Goal: Task Accomplishment & Management: Manage account settings

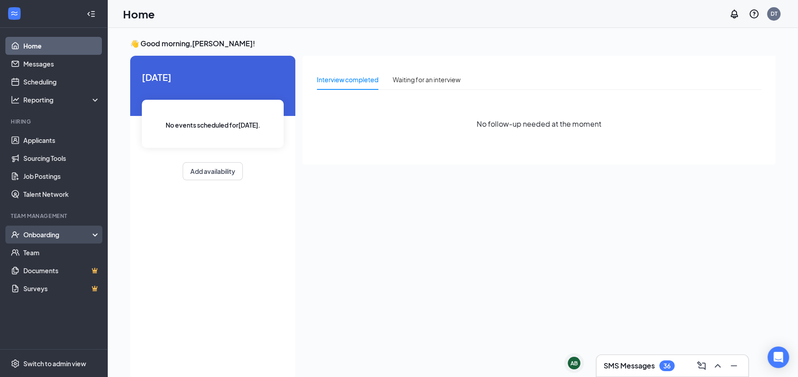
click at [53, 235] on div "Onboarding" at bounding box center [57, 234] width 69 height 9
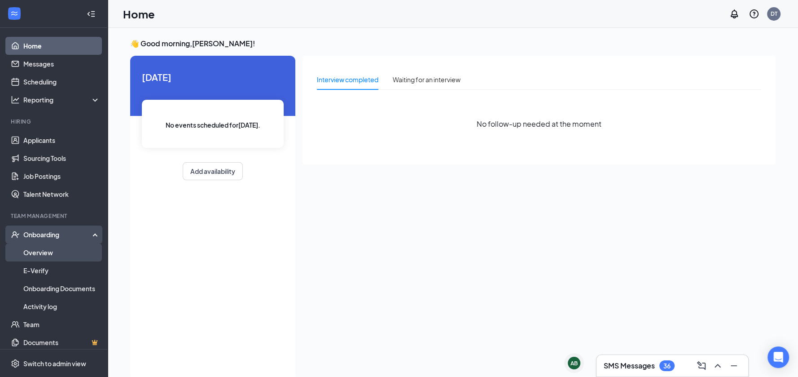
click at [55, 255] on link "Overview" at bounding box center [61, 252] width 77 height 18
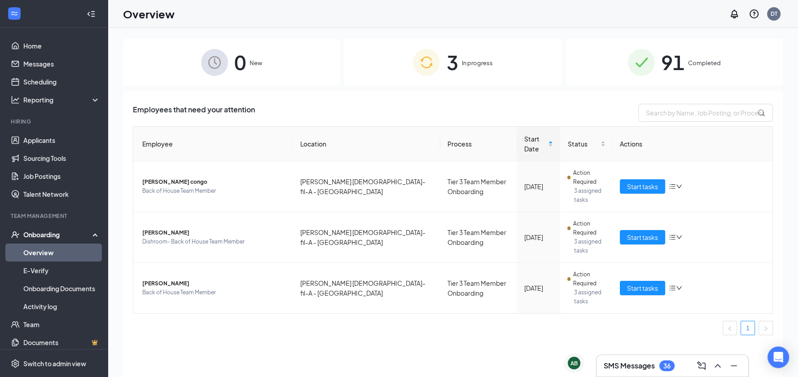
click at [486, 56] on div "3 In progress" at bounding box center [452, 62] width 217 height 47
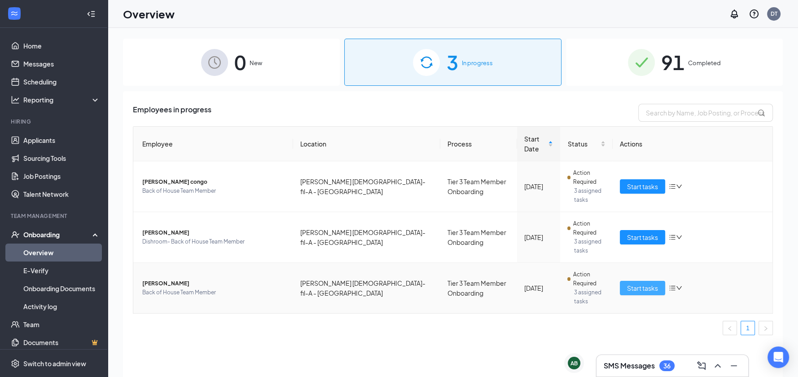
click at [643, 283] on span "Start tasks" at bounding box center [642, 288] width 31 height 10
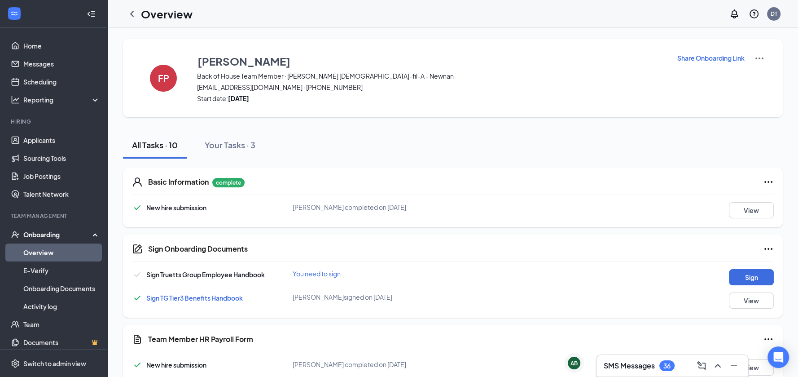
click at [732, 59] on p "Share Onboarding Link" at bounding box center [711, 57] width 67 height 9
type textarea "Hi Fatima, This is a gentle reminder to complete your onboarding before your fi…"
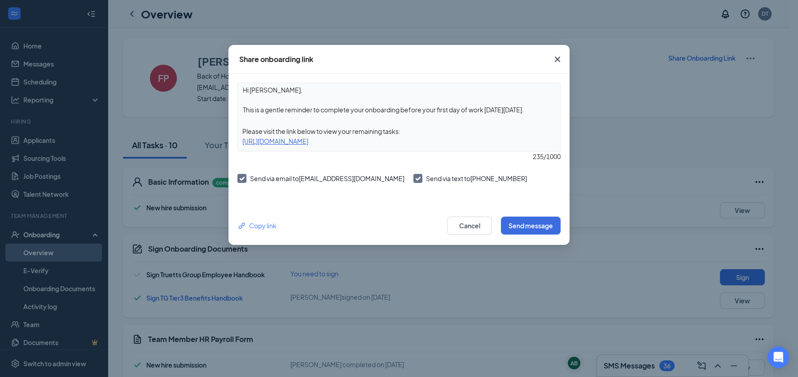
drag, startPoint x: 477, startPoint y: 139, endPoint x: 219, endPoint y: 140, distance: 257.7
click at [219, 140] on div "Share onboarding link Hi Fatima, This is a gentle reminder to complete your onb…" at bounding box center [399, 188] width 798 height 377
copy div "https://www.workstream.us/j/onboarding/9d35bac6/employee?locale=en"
click at [635, 81] on div "Share onboarding link Hi Fatima, This is a gentle reminder to complete your onb…" at bounding box center [399, 188] width 798 height 377
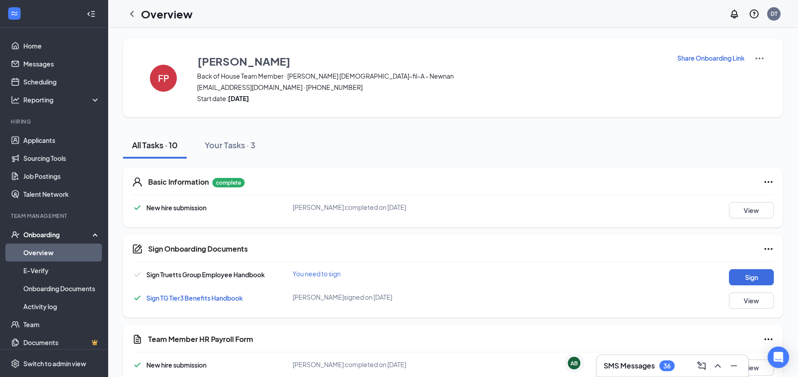
drag, startPoint x: 450, startPoint y: 158, endPoint x: 449, endPoint y: 172, distance: 14.4
click at [449, 172] on div "Basic Information complete New hire submission [PERSON_NAME] completed on [DATE…" at bounding box center [453, 197] width 660 height 60
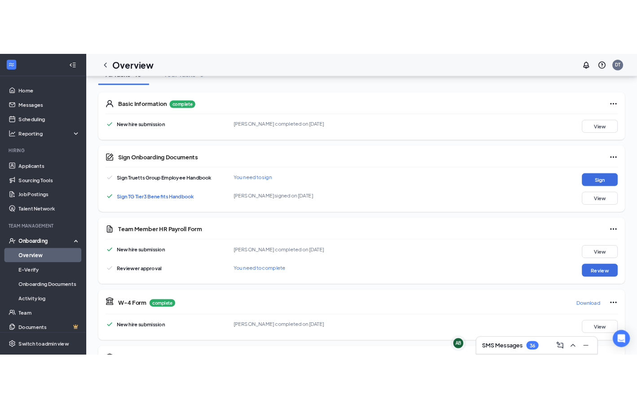
scroll to position [300, 0]
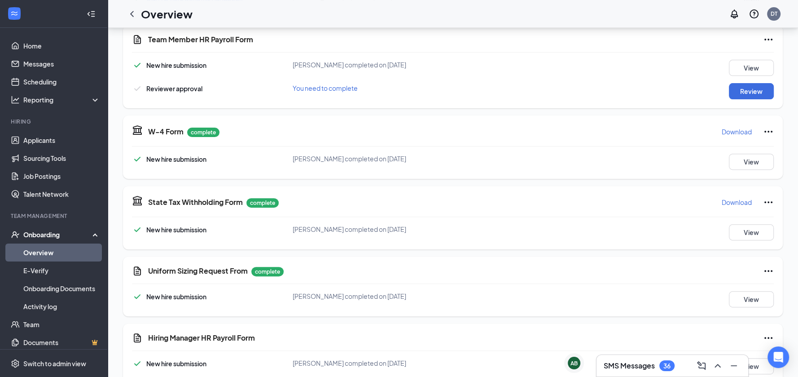
click at [445, 108] on div "Basic Information complete New hire submission [PERSON_NAME] completed on [DATE…" at bounding box center [453, 132] width 660 height 547
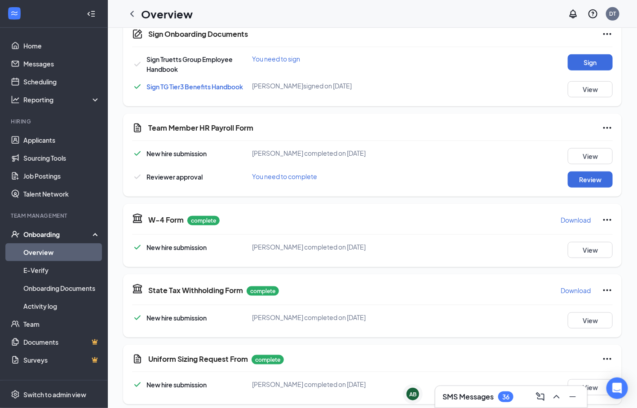
scroll to position [0, 0]
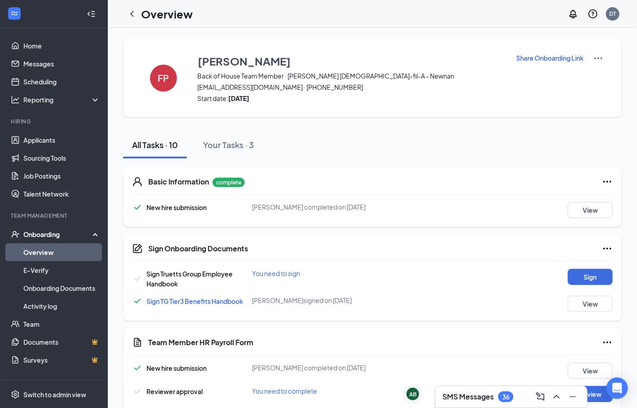
click at [392, 15] on div "Overview DT" at bounding box center [372, 14] width 529 height 28
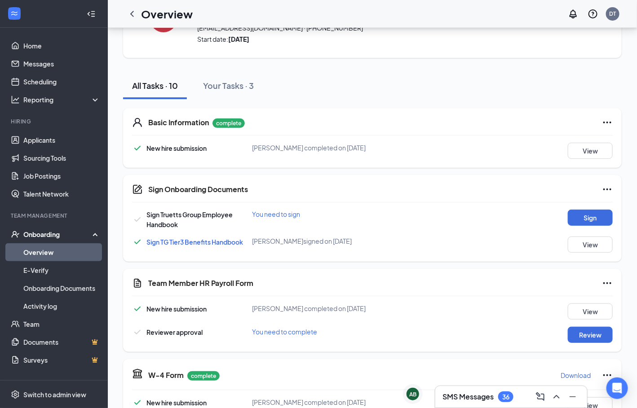
scroll to position [60, 0]
click at [575, 215] on button "Sign" at bounding box center [590, 217] width 45 height 16
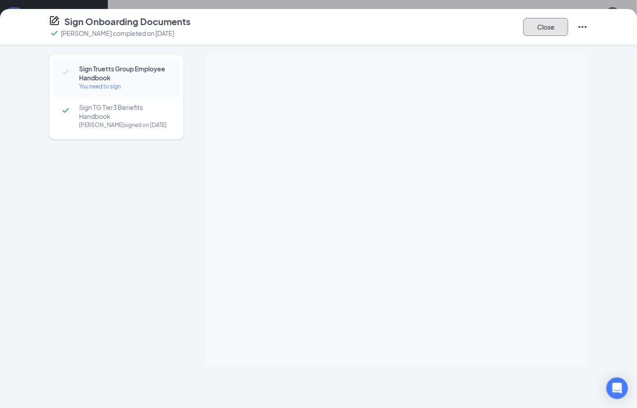
click at [533, 29] on button "Close" at bounding box center [545, 27] width 45 height 18
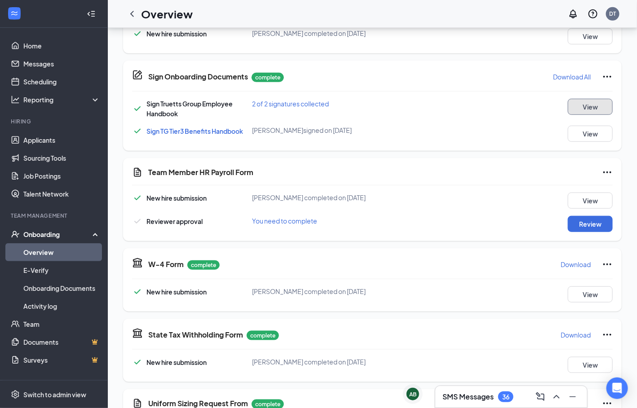
scroll to position [180, 0]
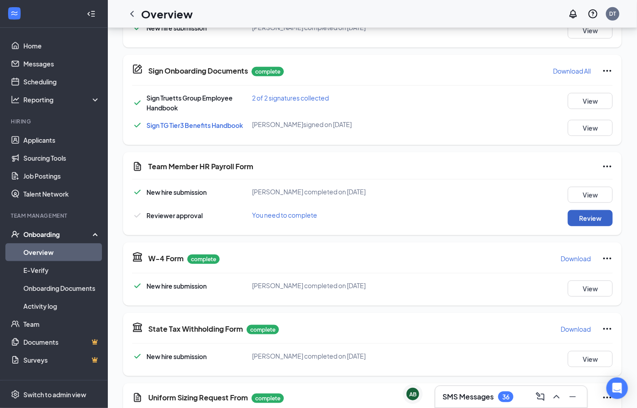
click at [574, 214] on button "Review" at bounding box center [590, 218] width 45 height 16
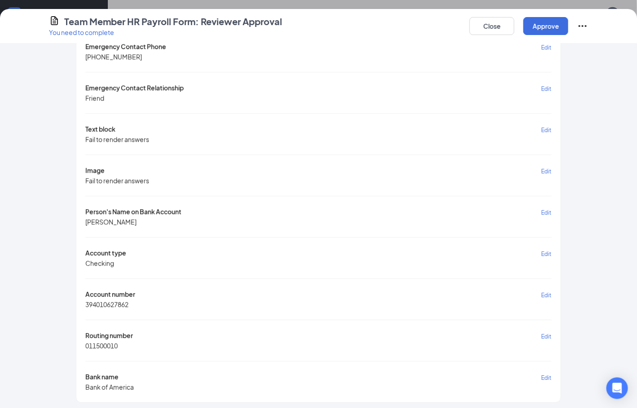
scroll to position [315, 0]
click at [562, 30] on button "Approve" at bounding box center [545, 26] width 45 height 18
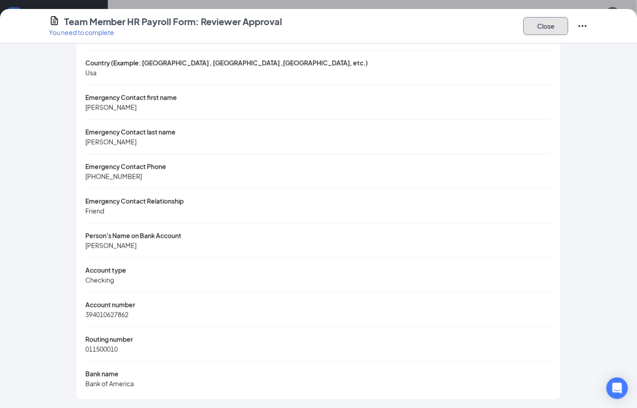
click at [544, 26] on button "Close" at bounding box center [545, 26] width 45 height 18
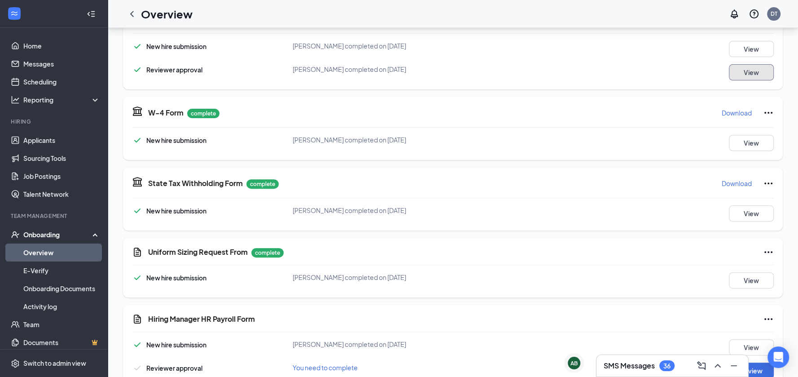
scroll to position [343, 0]
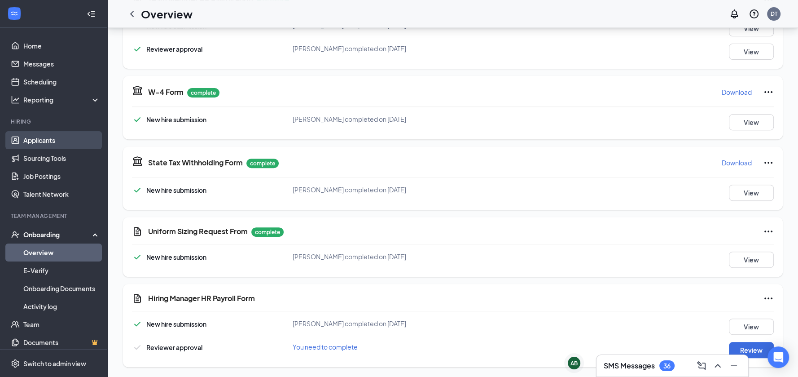
click at [43, 137] on link "Applicants" at bounding box center [61, 140] width 77 height 18
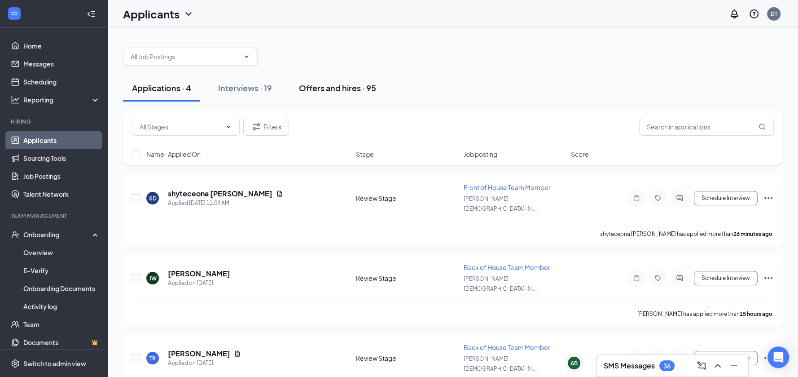
click at [355, 90] on div "Offers and hires · 95" at bounding box center [337, 87] width 77 height 11
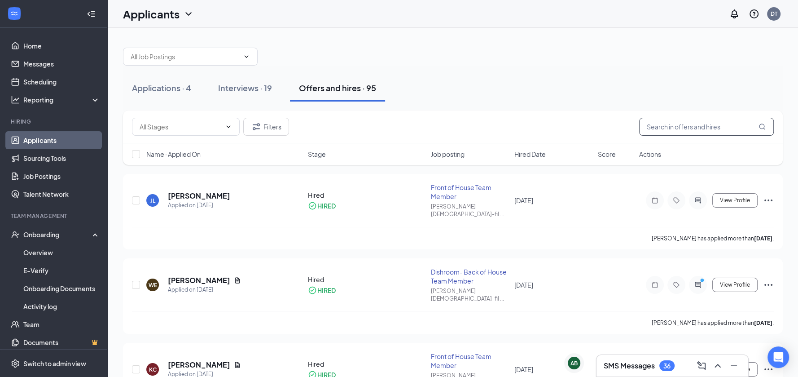
click at [667, 128] on input "text" at bounding box center [706, 127] width 135 height 18
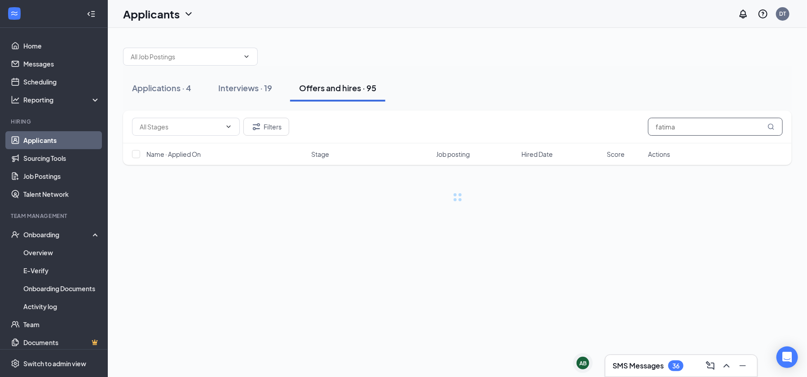
type input "fatima"
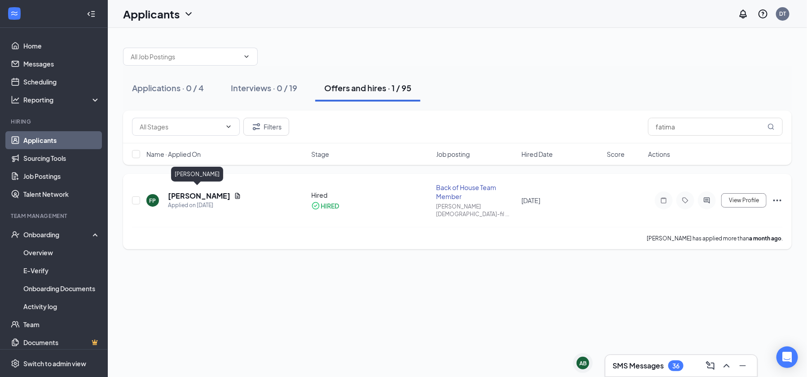
click at [186, 191] on h5 "[PERSON_NAME]" at bounding box center [199, 196] width 62 height 10
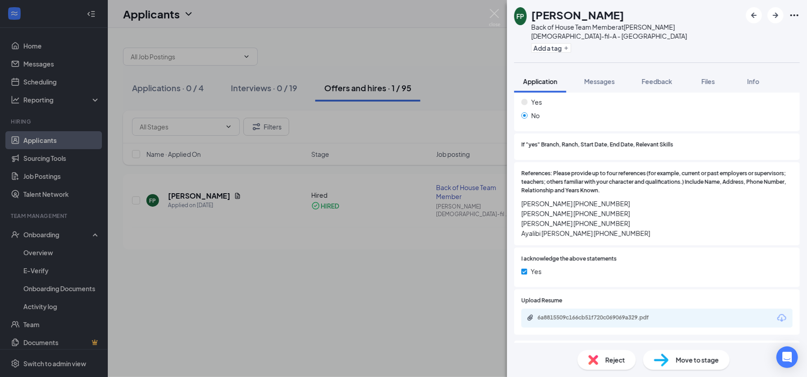
scroll to position [1239, 0]
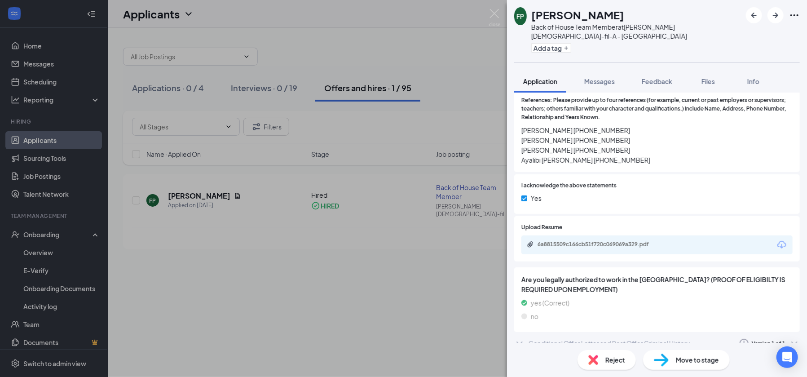
click at [568, 339] on div "Conditional Offer Letter and Post Offer Criminal History" at bounding box center [610, 343] width 162 height 9
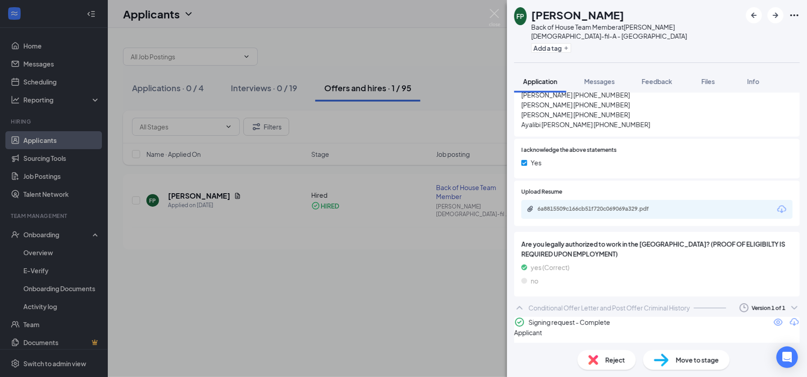
scroll to position [1293, 0]
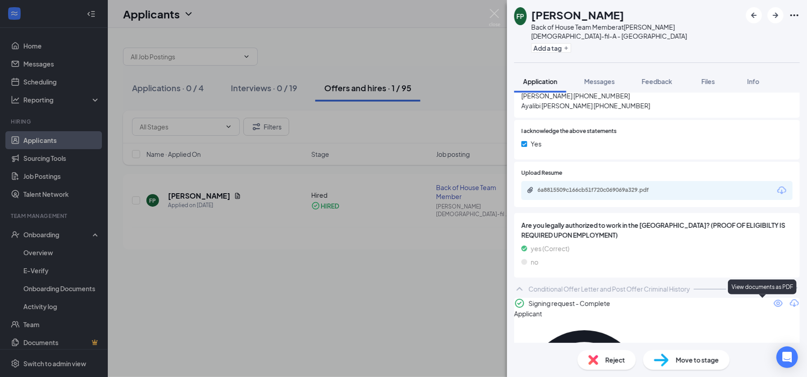
click at [774, 307] on icon "Eye" at bounding box center [778, 303] width 9 height 7
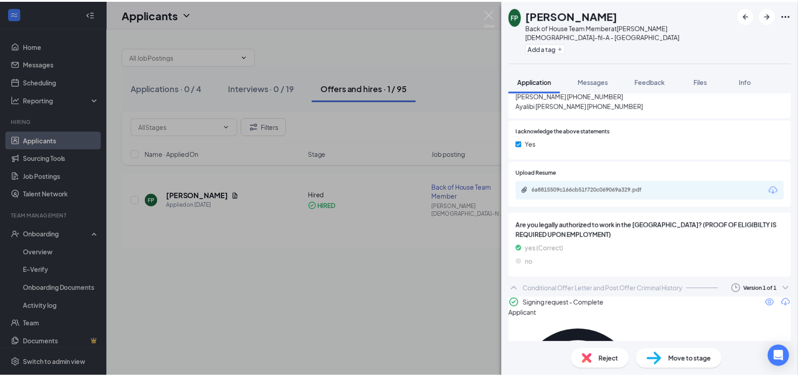
scroll to position [1290, 0]
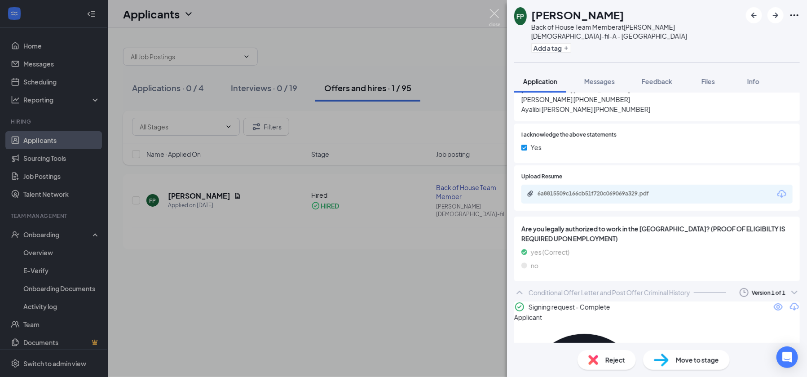
click at [496, 17] on img at bounding box center [494, 18] width 11 height 18
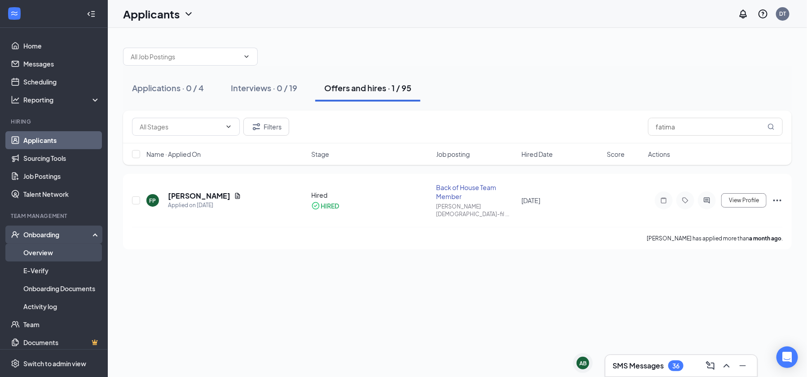
click at [45, 248] on link "Overview" at bounding box center [61, 252] width 77 height 18
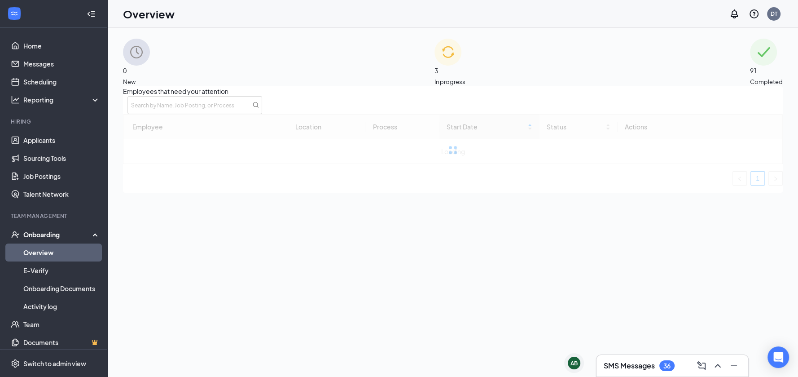
click at [453, 6] on div "Overview DT" at bounding box center [453, 14] width 691 height 28
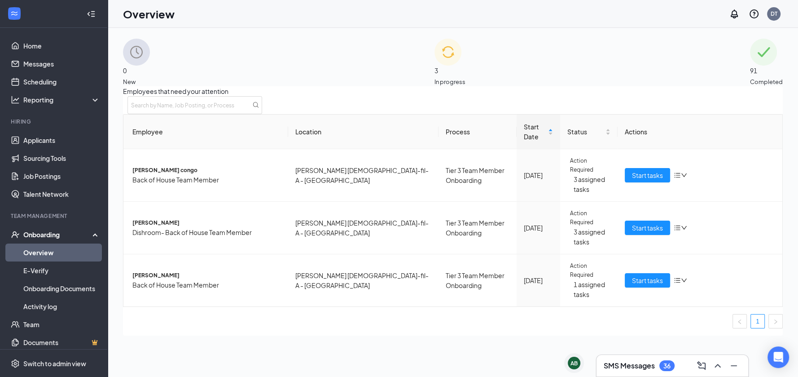
click at [466, 72] on div "3 In progress" at bounding box center [450, 63] width 31 height 48
click at [650, 275] on span "Start tasks" at bounding box center [647, 280] width 31 height 10
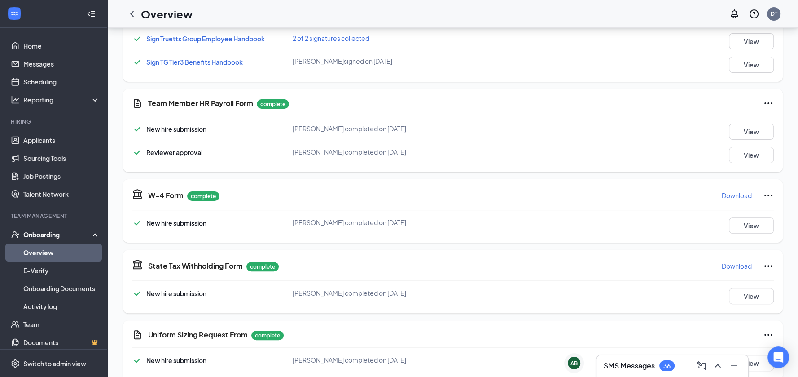
scroll to position [343, 0]
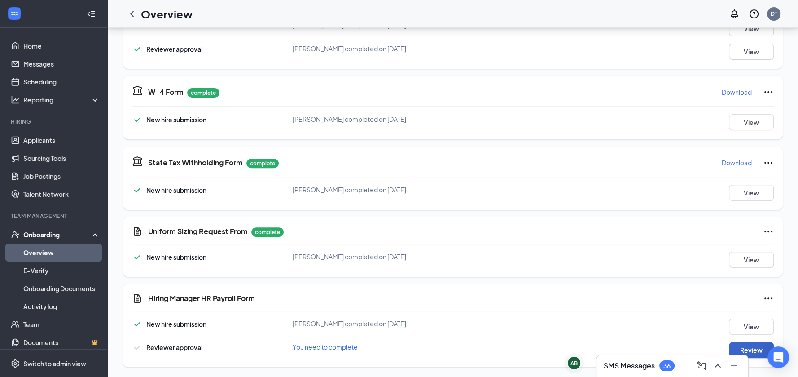
click at [753, 345] on button "Review" at bounding box center [751, 350] width 45 height 16
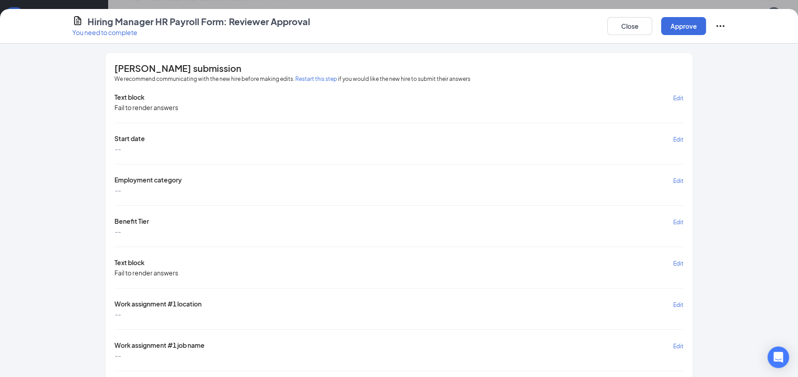
click at [674, 140] on span "Edit" at bounding box center [679, 139] width 10 height 7
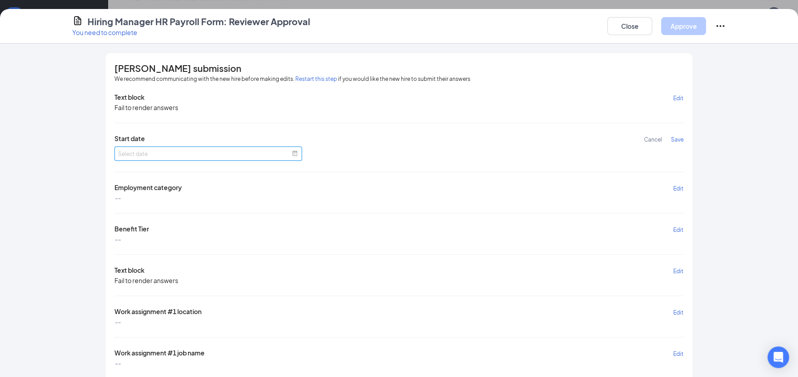
click at [292, 150] on span at bounding box center [295, 153] width 6 height 6
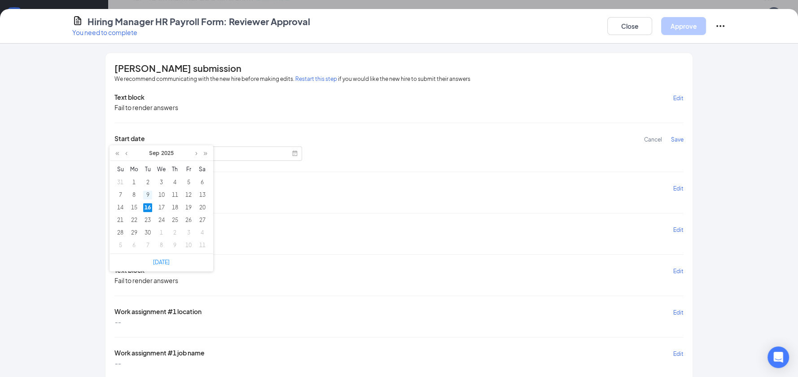
click at [145, 194] on div "9" at bounding box center [147, 194] width 9 height 9
type input "[DATE]"
click at [672, 138] on span "Save" at bounding box center [677, 139] width 13 height 7
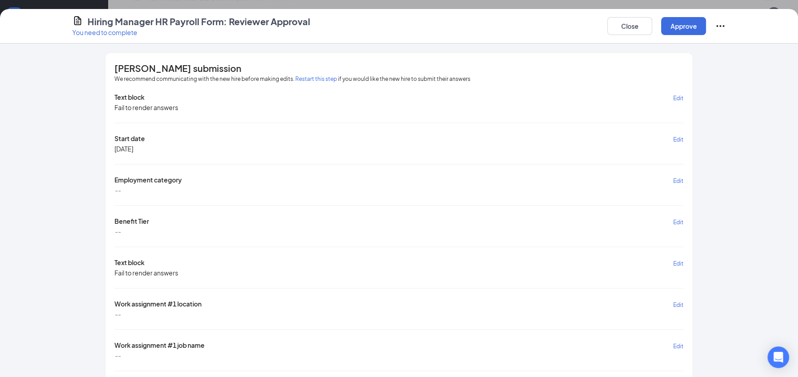
click at [675, 176] on button "Edit" at bounding box center [679, 180] width 10 height 10
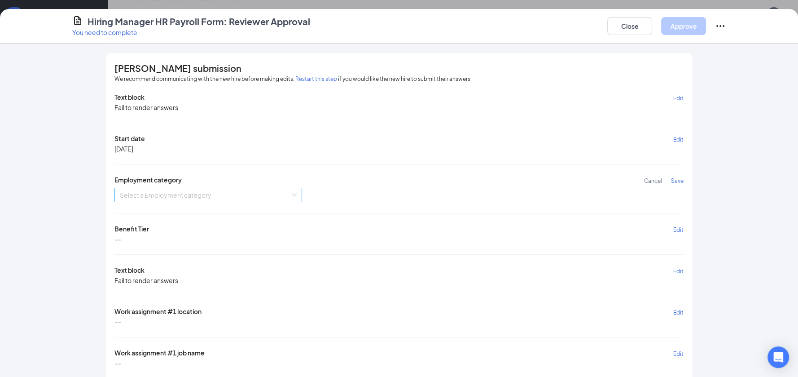
click at [222, 189] on input "search" at bounding box center [205, 194] width 171 height 13
click at [177, 224] on div "Parttime Regular" at bounding box center [203, 227] width 177 height 10
click at [679, 178] on span "Save" at bounding box center [677, 180] width 13 height 7
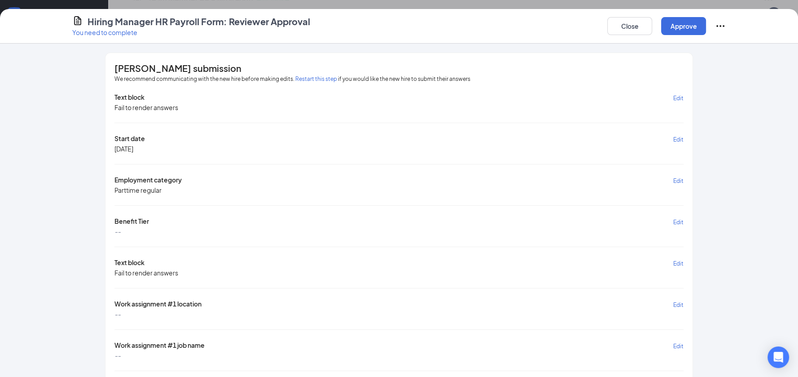
click at [676, 221] on span "Edit" at bounding box center [679, 222] width 10 height 7
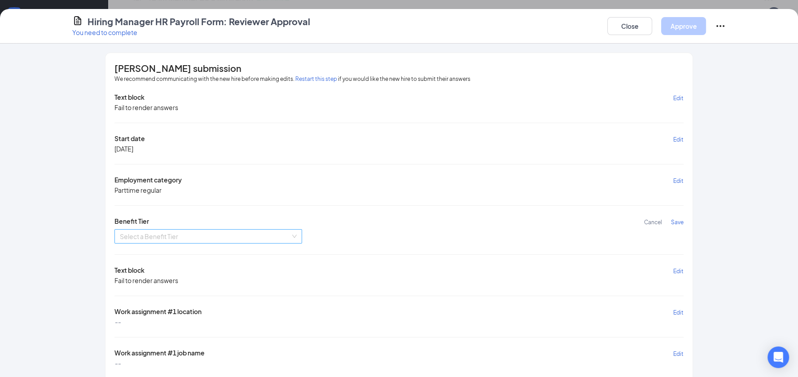
click at [261, 232] on input "search" at bounding box center [205, 235] width 171 height 13
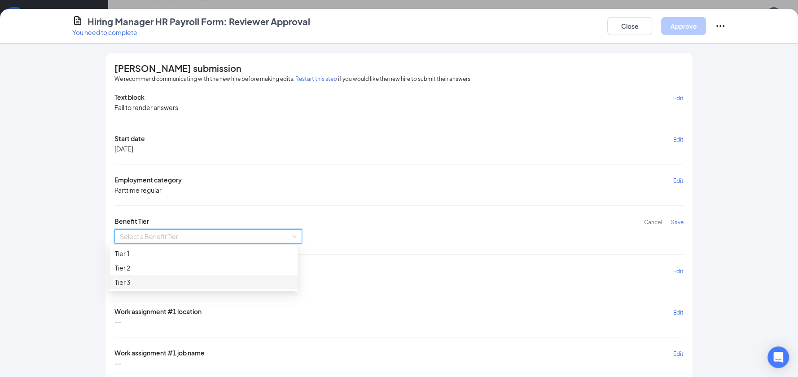
click at [153, 281] on div "Tier 3" at bounding box center [203, 282] width 177 height 10
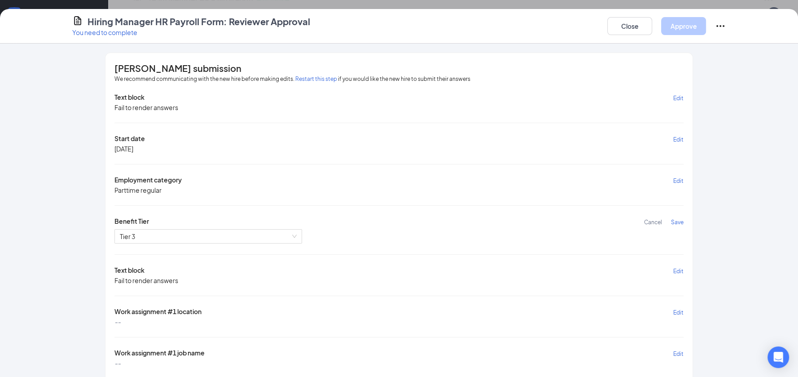
click at [671, 220] on span "Save" at bounding box center [677, 222] width 13 height 7
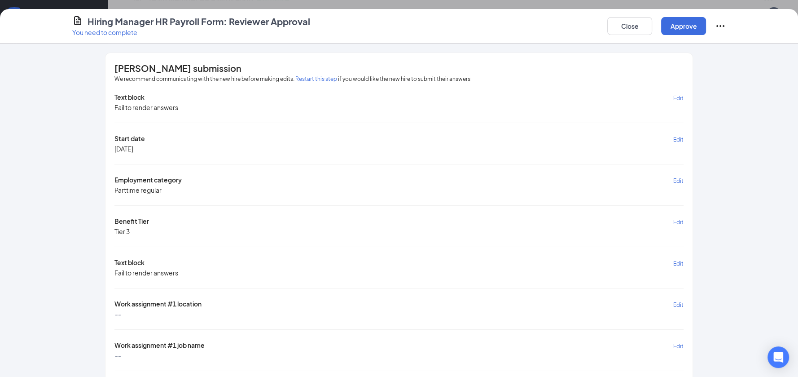
click at [675, 306] on span "Edit" at bounding box center [679, 304] width 10 height 7
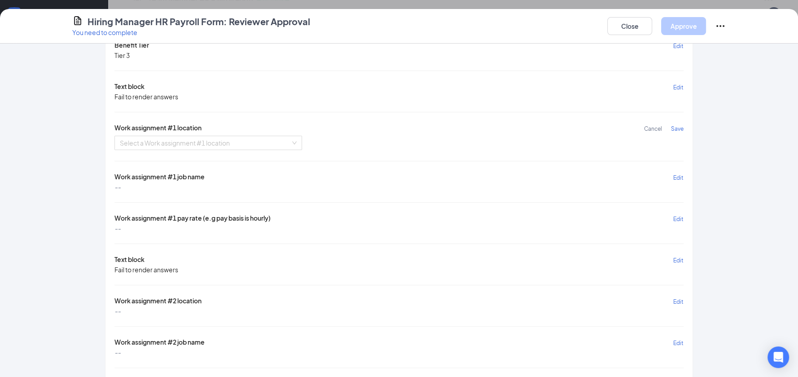
scroll to position [180, 0]
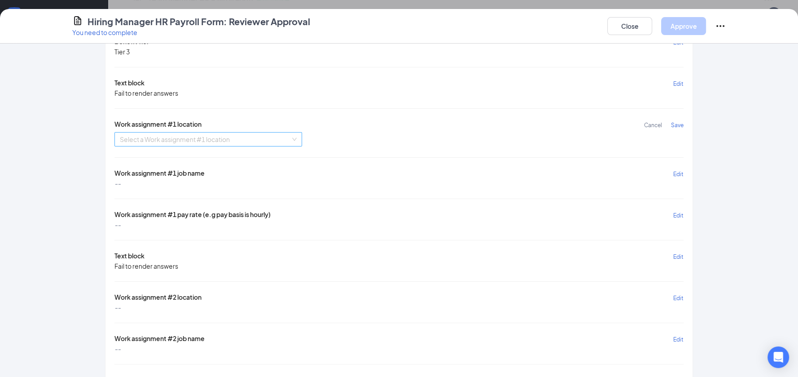
click at [253, 144] on input "search" at bounding box center [205, 138] width 171 height 13
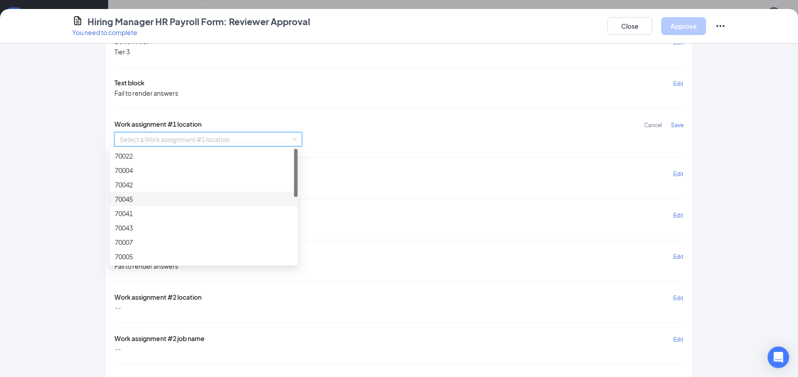
click at [142, 196] on div "70045" at bounding box center [203, 199] width 177 height 10
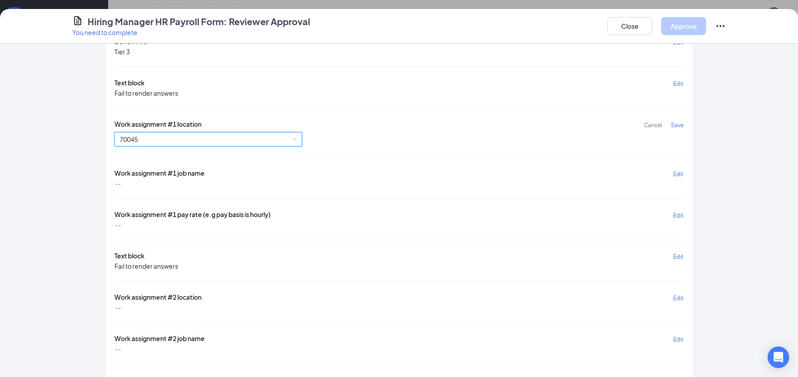
click at [673, 124] on span "Save" at bounding box center [677, 125] width 13 height 7
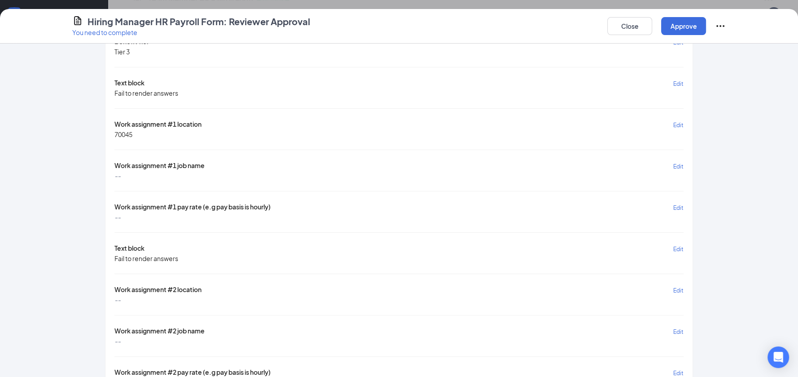
click at [678, 167] on span "Edit" at bounding box center [679, 166] width 10 height 7
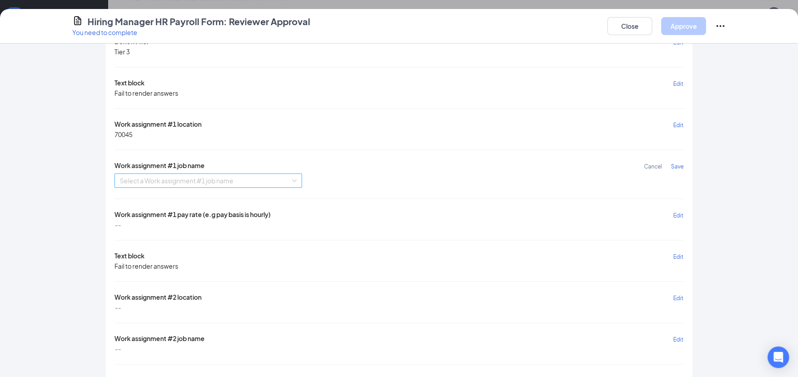
click at [249, 183] on input "search" at bounding box center [205, 180] width 171 height 13
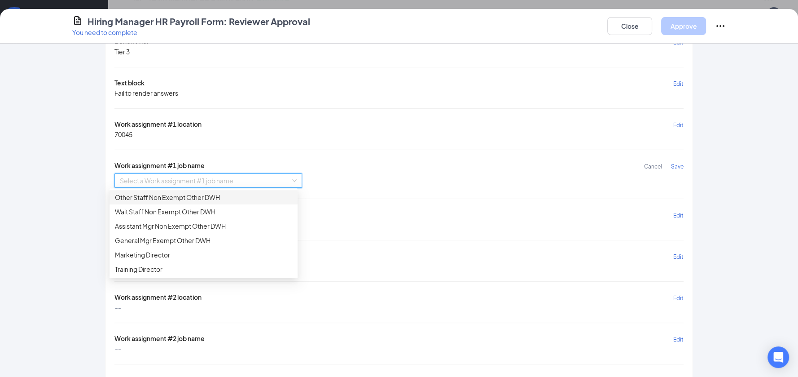
click at [205, 200] on div "Other Staff Non Exempt Other DWH" at bounding box center [203, 197] width 177 height 10
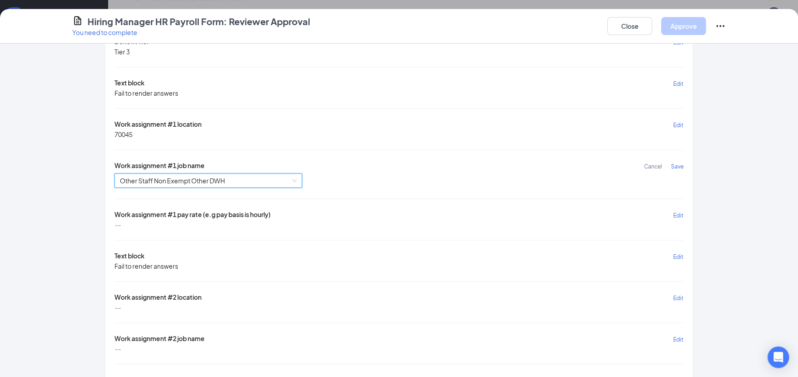
click at [671, 166] on span "Save" at bounding box center [677, 166] width 13 height 7
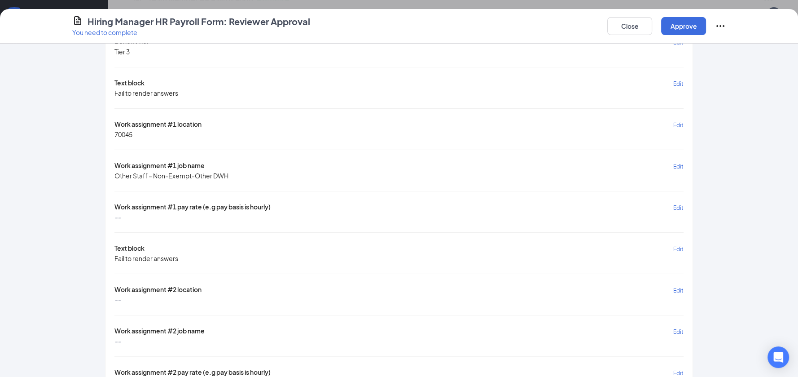
click at [674, 204] on span "Edit" at bounding box center [679, 207] width 10 height 7
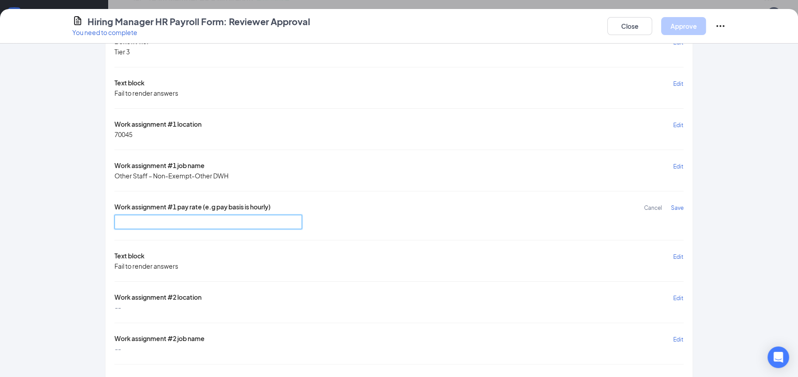
click at [131, 222] on input "text" at bounding box center [209, 222] width 188 height 14
type input "14"
click at [671, 204] on span "Save" at bounding box center [677, 207] width 13 height 7
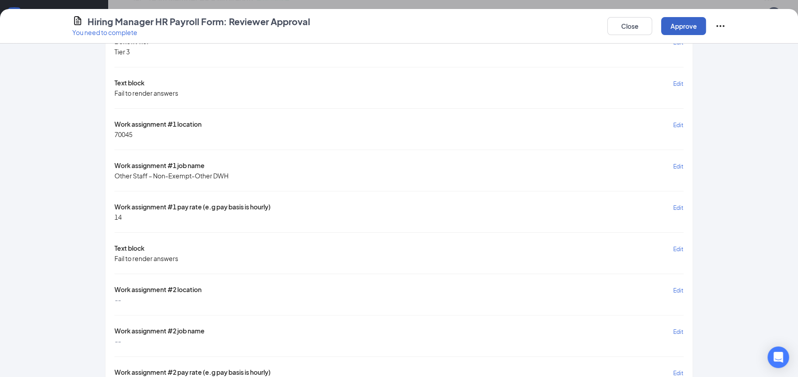
click at [676, 24] on button "Approve" at bounding box center [683, 26] width 45 height 18
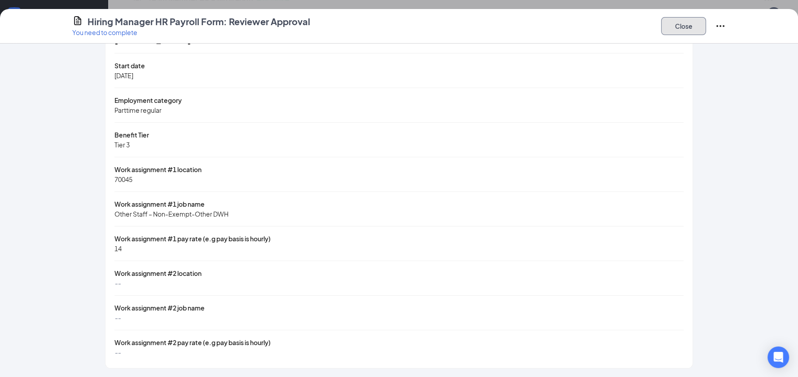
click at [673, 29] on button "Close" at bounding box center [683, 26] width 45 height 18
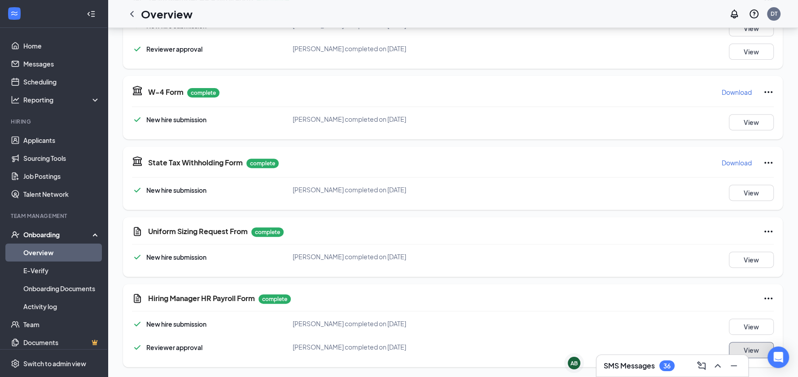
scroll to position [0, 0]
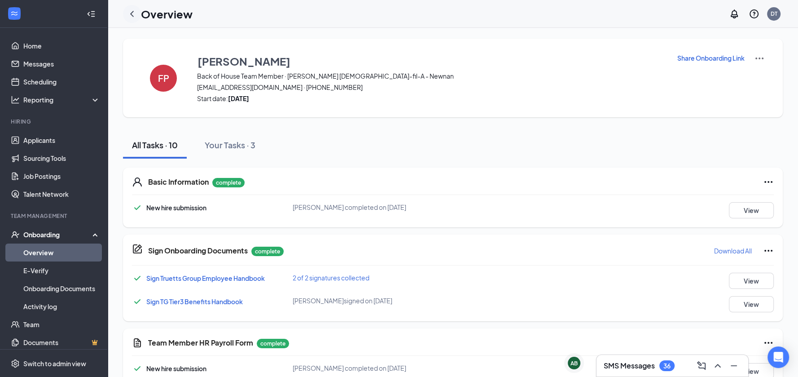
click at [130, 11] on icon "ChevronLeft" at bounding box center [132, 14] width 11 height 11
